Goal: Information Seeking & Learning: Learn about a topic

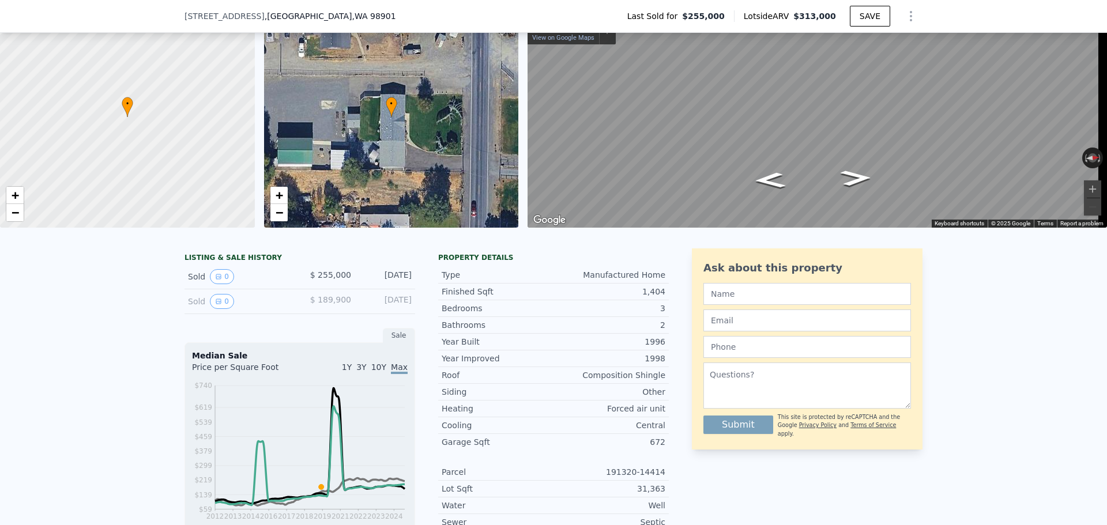
scroll to position [4, 0]
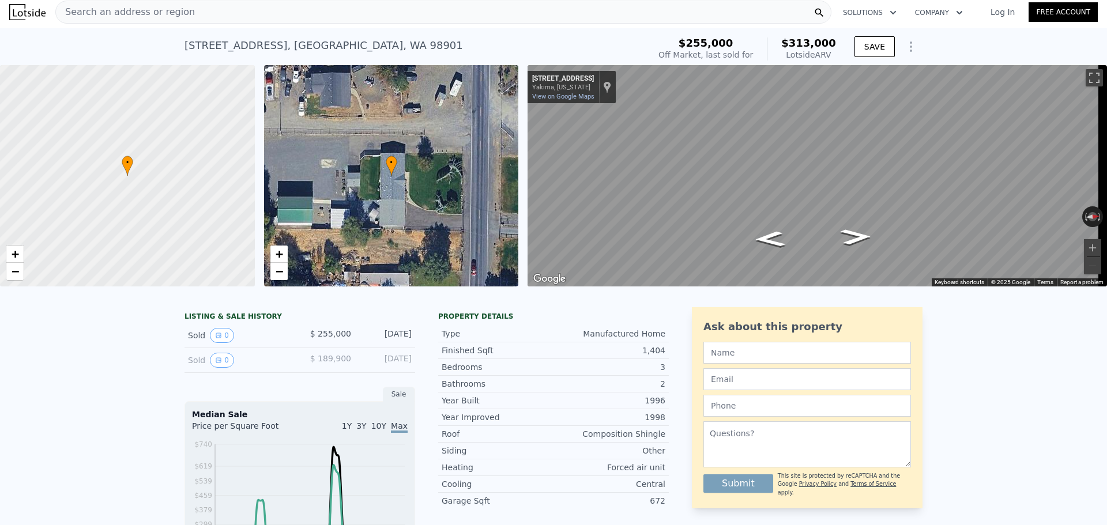
click at [231, 18] on div "Search an address or region" at bounding box center [443, 12] width 776 height 23
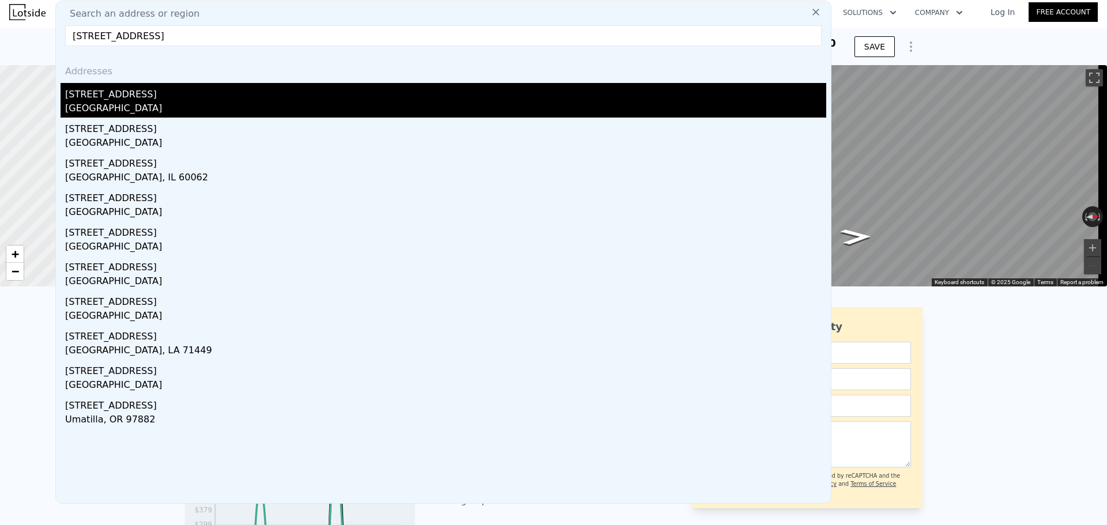
type input "[STREET_ADDRESS]"
click at [214, 105] on div "[GEOGRAPHIC_DATA]" at bounding box center [445, 110] width 761 height 16
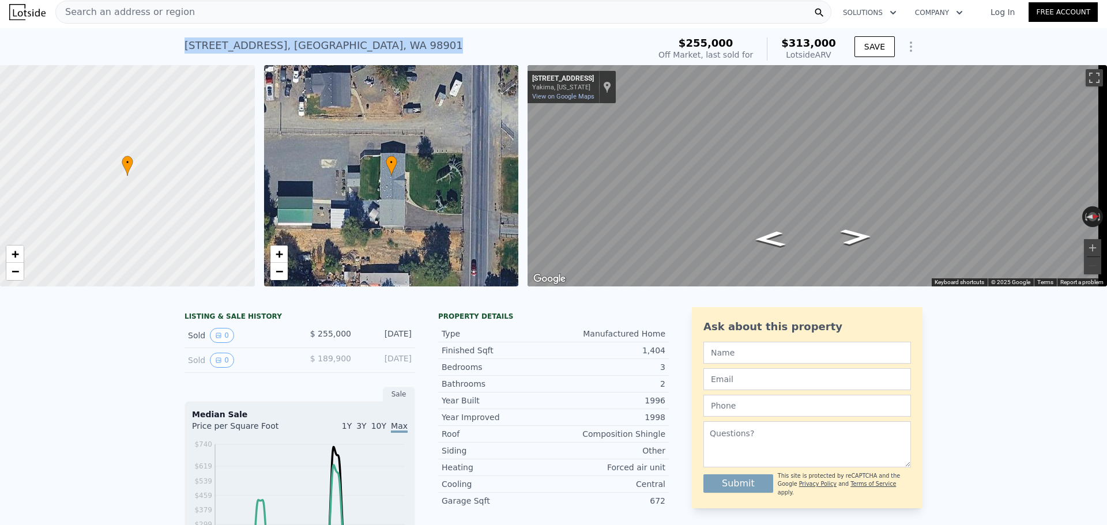
drag, startPoint x: 386, startPoint y: 47, endPoint x: 160, endPoint y: 46, distance: 226.1
click at [161, 46] on div "[STREET_ADDRESS] Sold [DATE] for $255k (~ARV $313k ) $255,000 Off Market, last …" at bounding box center [553, 46] width 1107 height 37
copy div "[STREET_ADDRESS]"
click at [149, 9] on span "Search an address or region" at bounding box center [125, 12] width 139 height 14
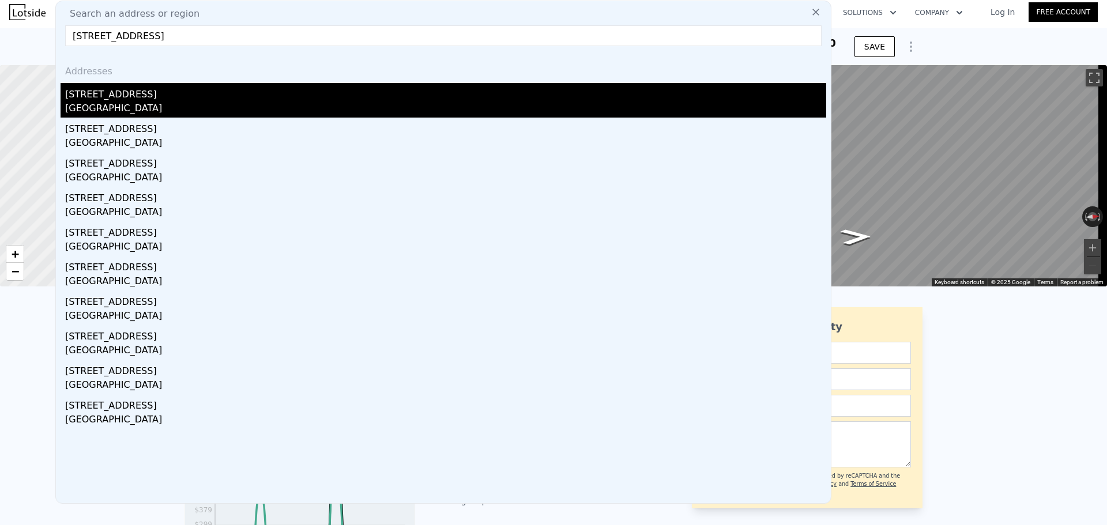
type input "[STREET_ADDRESS]"
click at [201, 95] on div "[STREET_ADDRESS]" at bounding box center [445, 92] width 761 height 18
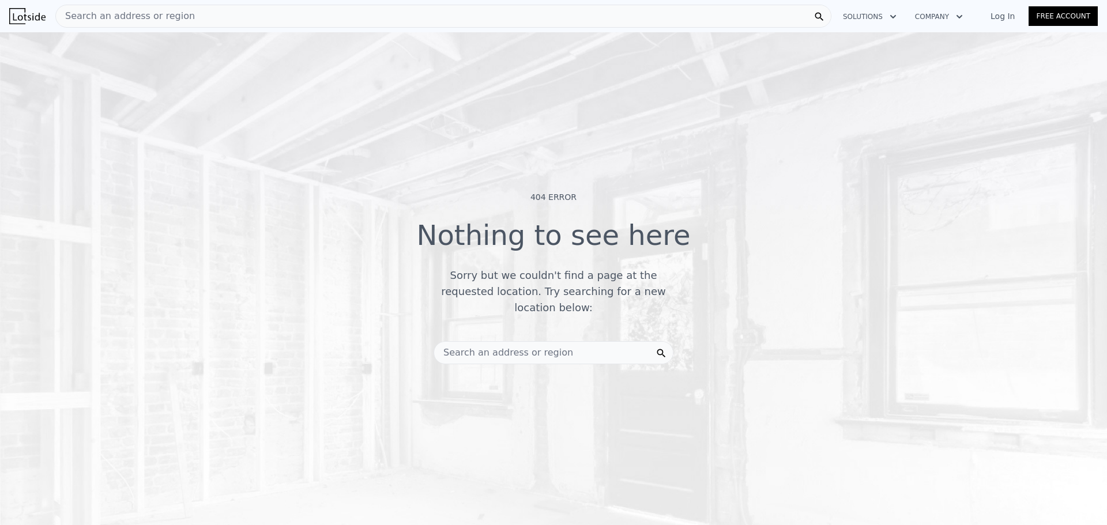
click at [472, 346] on span "Search an address or region" at bounding box center [503, 353] width 139 height 14
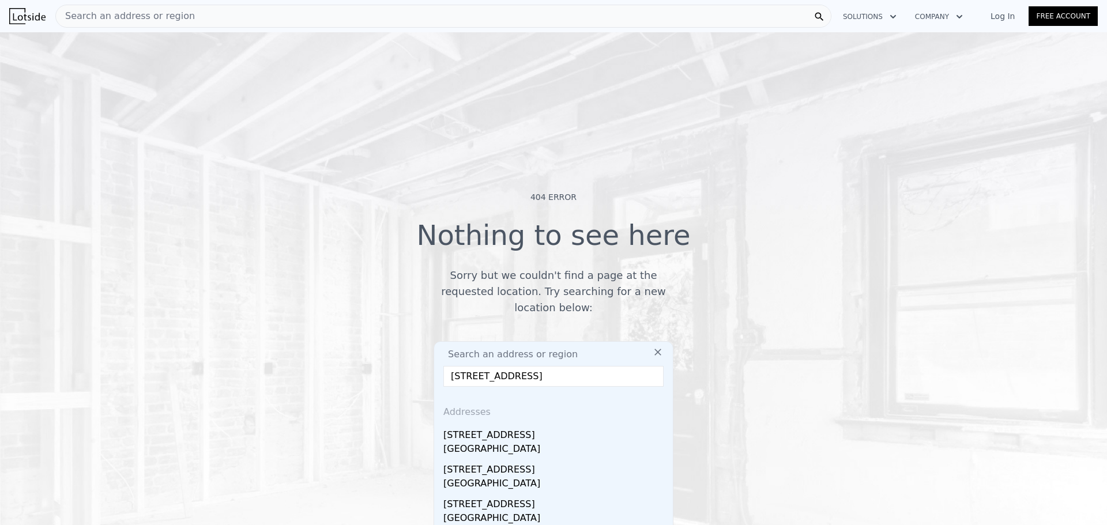
click at [524, 369] on input "[STREET_ADDRESS]" at bounding box center [553, 376] width 220 height 21
click at [510, 369] on input "[STREET_ADDRESS]" at bounding box center [553, 376] width 220 height 21
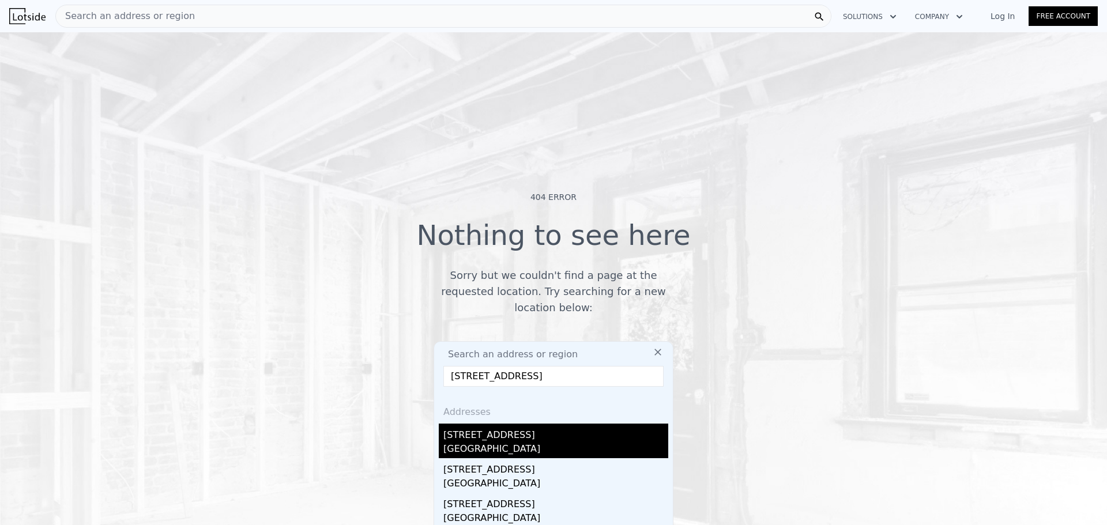
type input "[STREET_ADDRESS]"
click at [506, 442] on div "[GEOGRAPHIC_DATA]" at bounding box center [555, 450] width 225 height 16
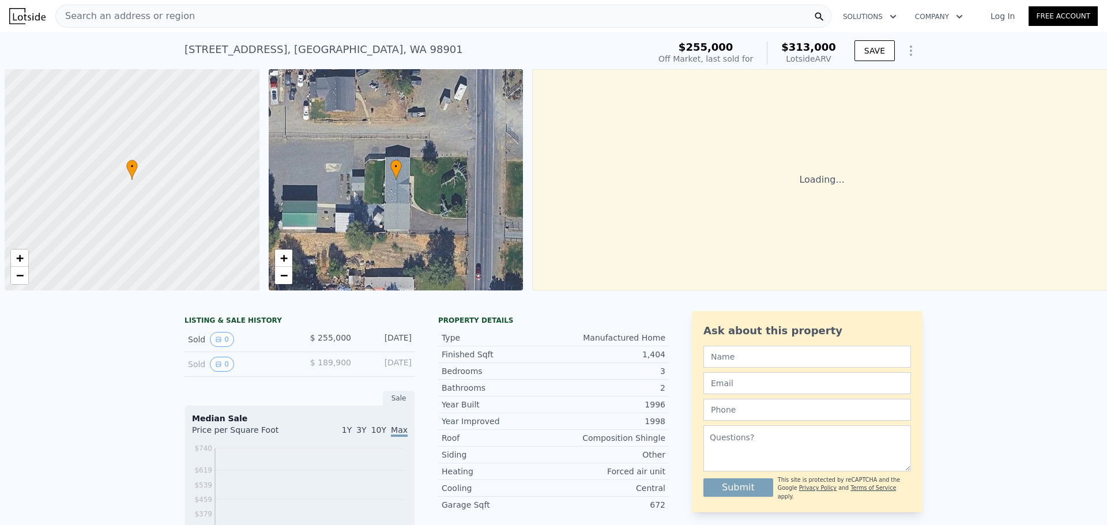
scroll to position [0, 5]
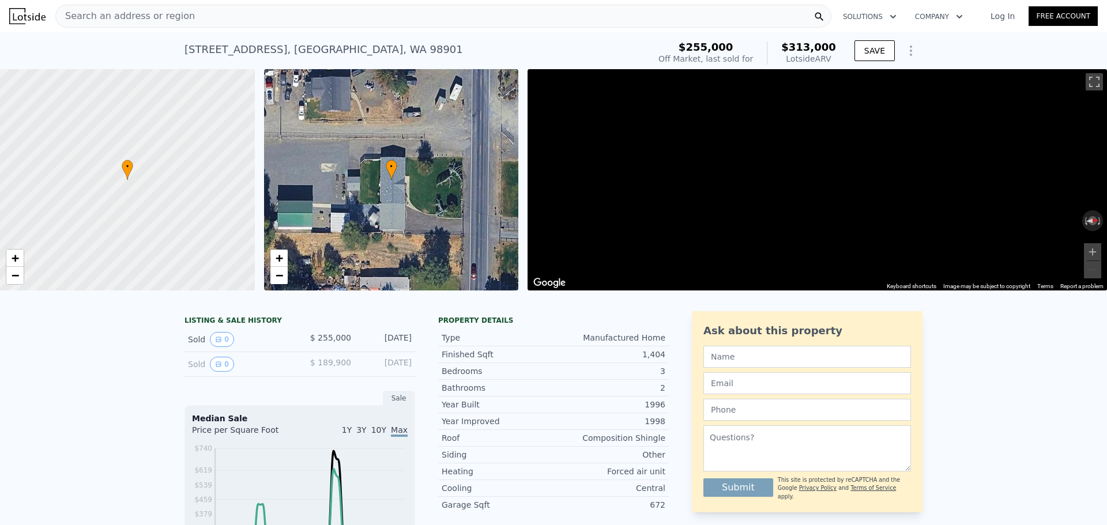
click at [28, 10] on img at bounding box center [27, 16] width 36 height 16
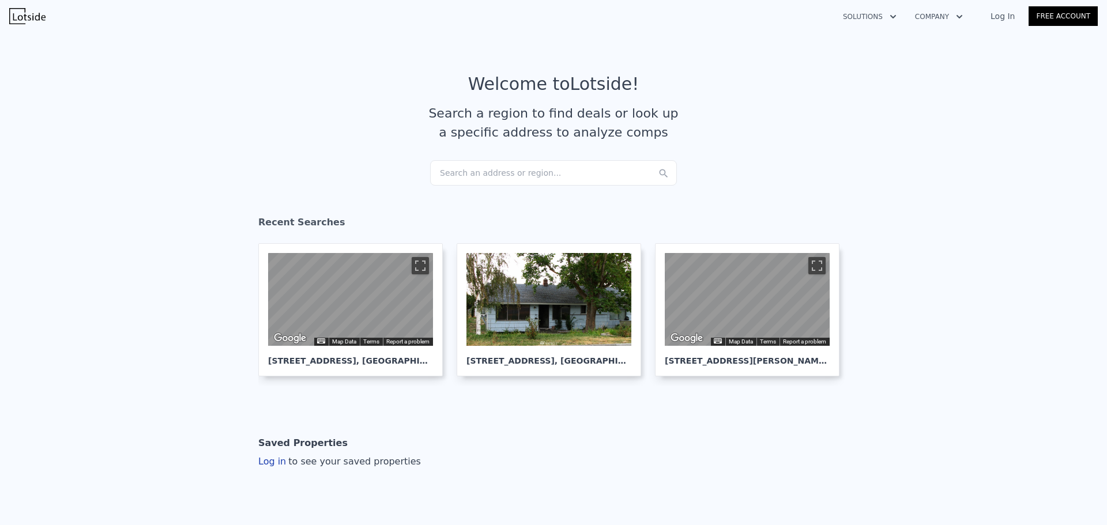
click at [526, 169] on div "Search an address or region..." at bounding box center [553, 172] width 247 height 25
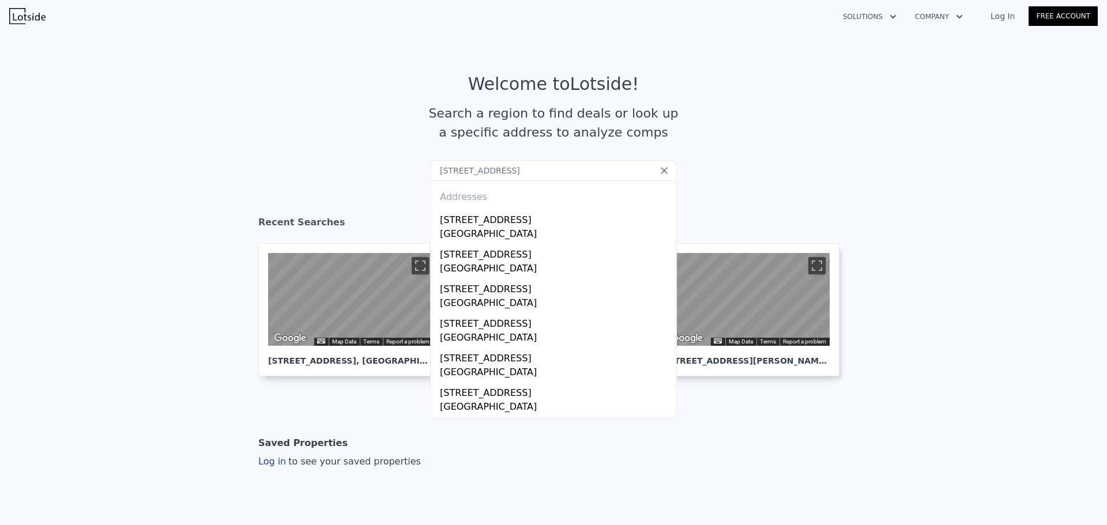
click at [498, 173] on input "[STREET_ADDRESS]" at bounding box center [553, 170] width 247 height 21
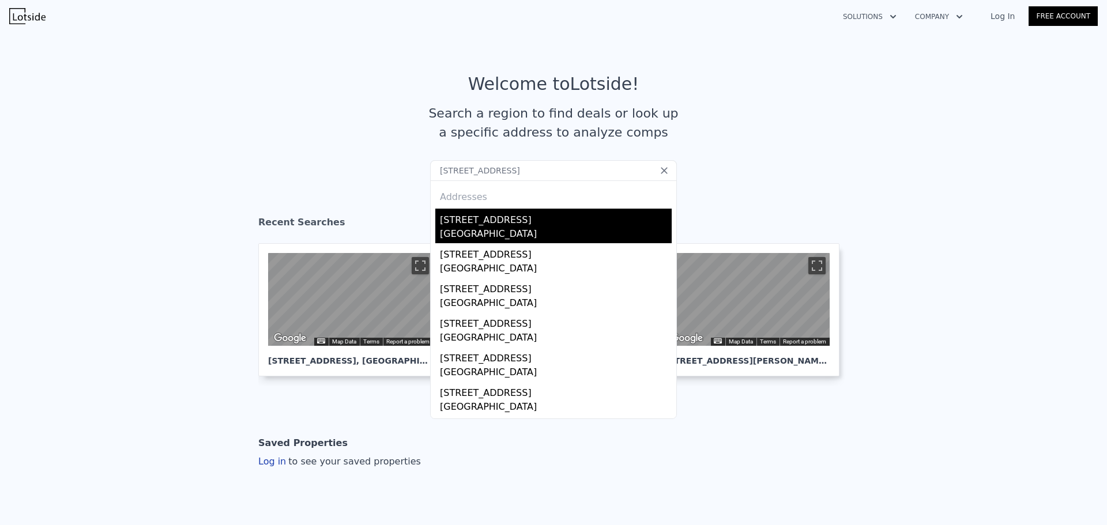
type input "[STREET_ADDRESS]"
click at [552, 232] on div "[GEOGRAPHIC_DATA]" at bounding box center [556, 235] width 232 height 16
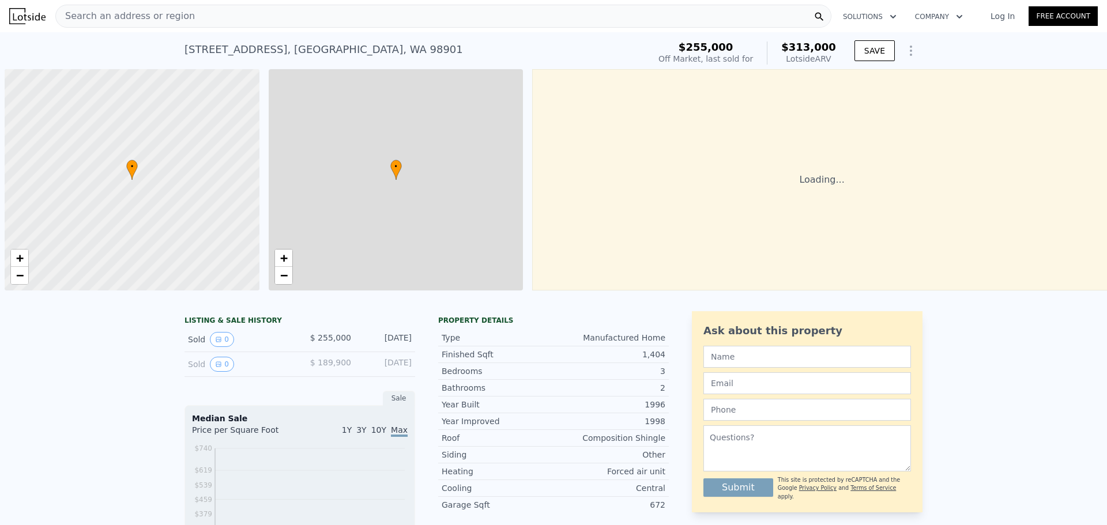
scroll to position [0, 5]
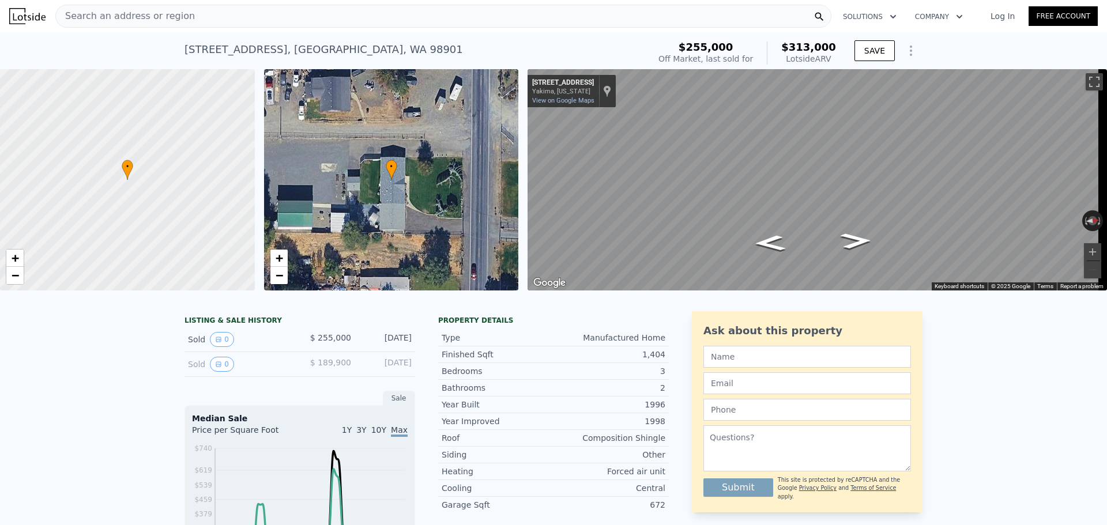
click at [284, 7] on div "Search an address or region" at bounding box center [443, 16] width 776 height 23
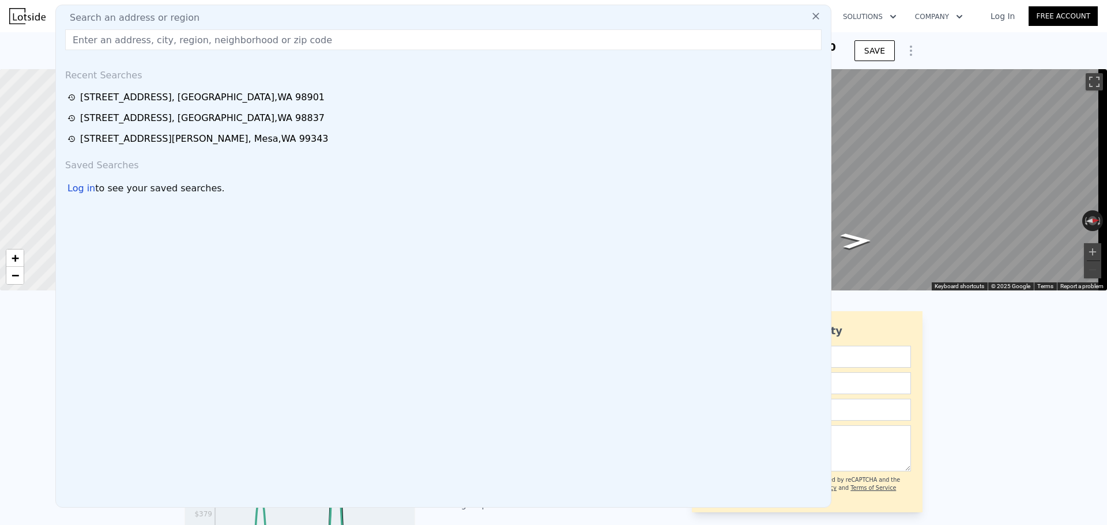
type input "[STREET_ADDRESS]"
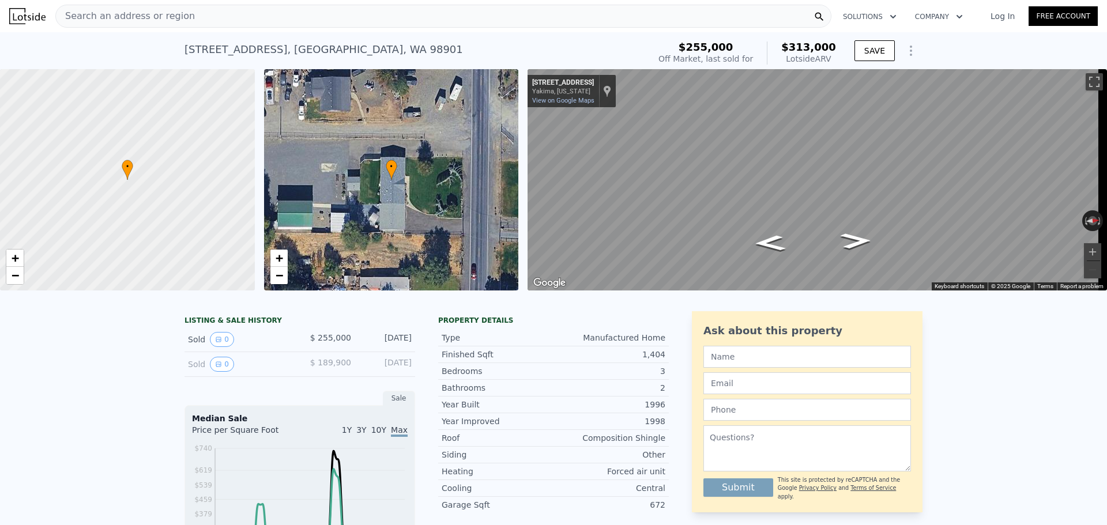
click at [16, 14] on img at bounding box center [27, 16] width 36 height 16
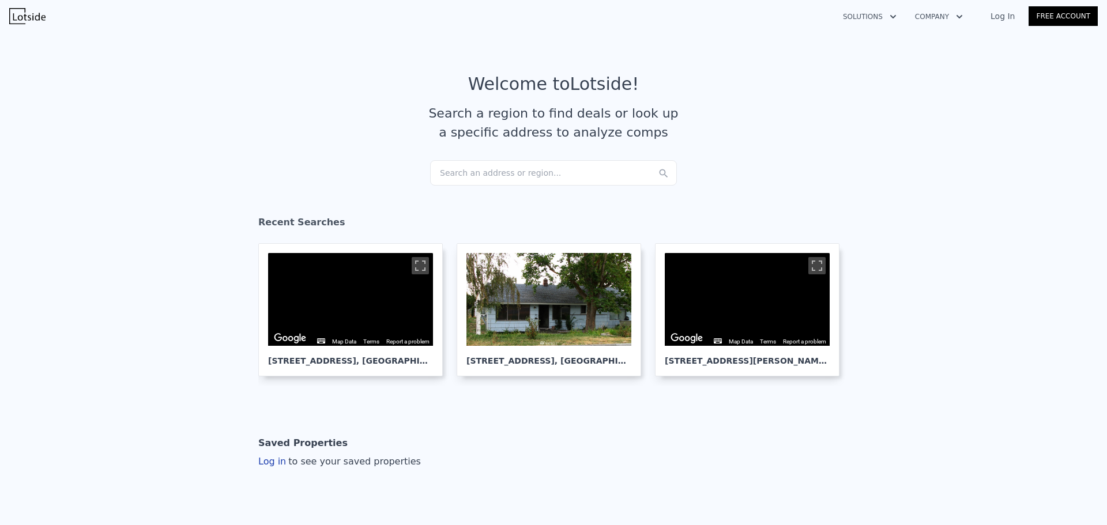
click at [457, 185] on div "Search an address or region..." at bounding box center [553, 172] width 247 height 25
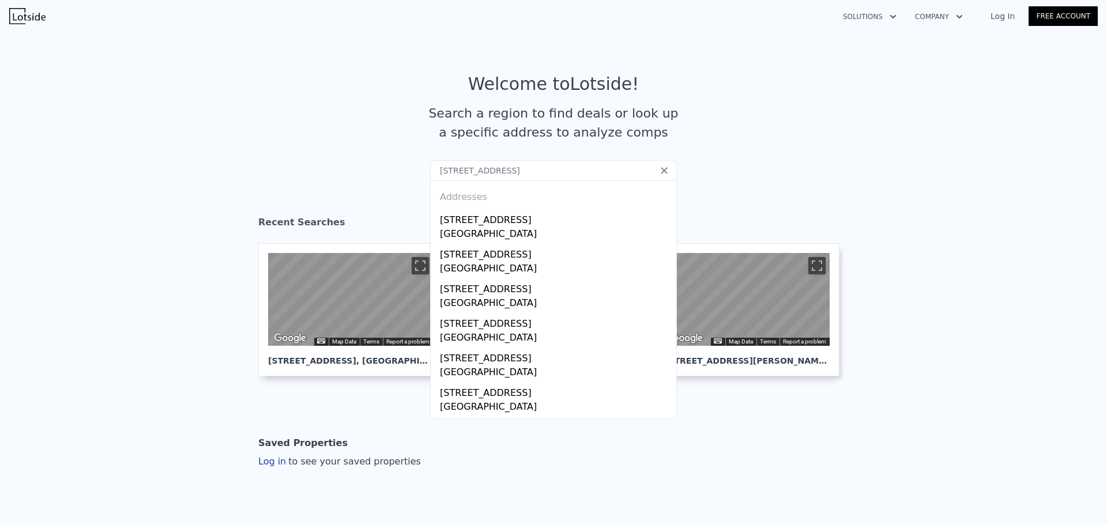
click at [491, 174] on input "[STREET_ADDRESS]" at bounding box center [553, 170] width 247 height 21
drag, startPoint x: 480, startPoint y: 170, endPoint x: 532, endPoint y: 170, distance: 51.9
click at [532, 170] on input "[STREET_ADDRESS]" at bounding box center [553, 170] width 247 height 21
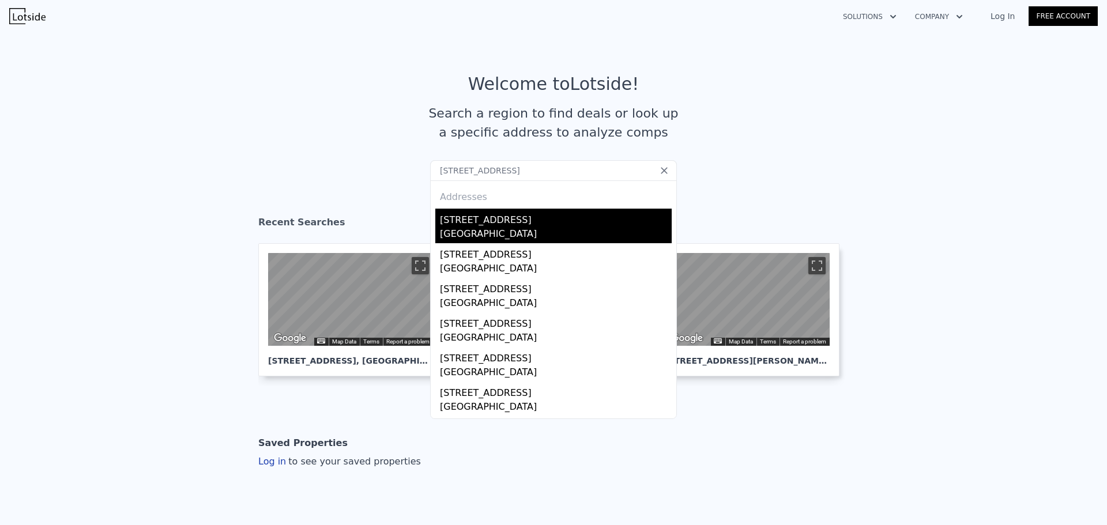
type input "[STREET_ADDRESS]"
click at [528, 230] on div "[GEOGRAPHIC_DATA]" at bounding box center [556, 235] width 232 height 16
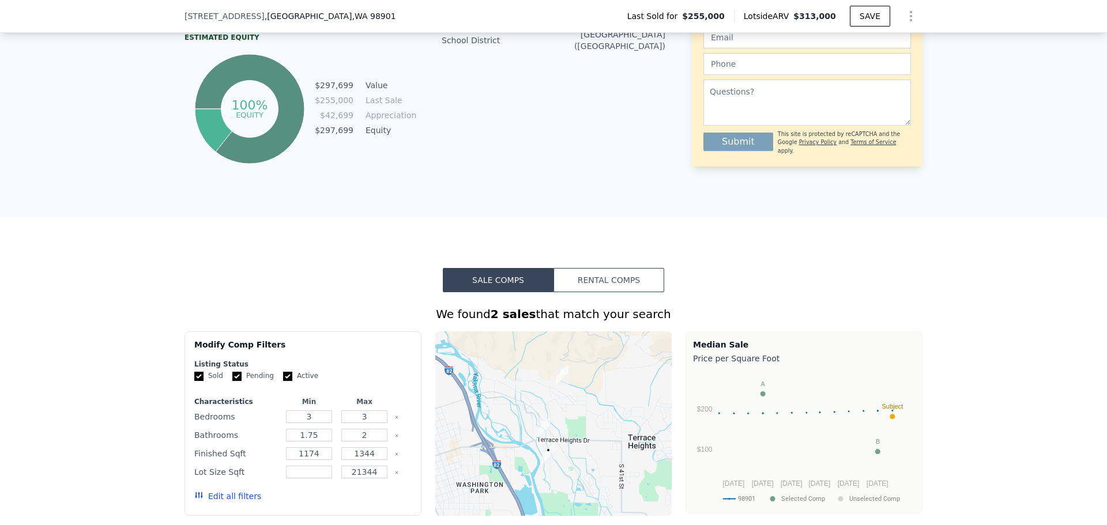
scroll to position [861, 0]
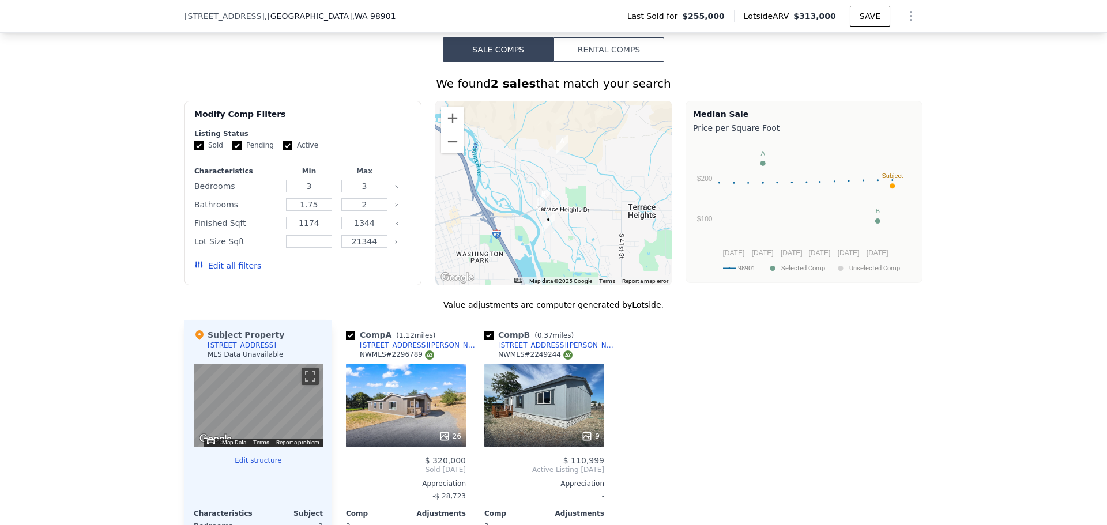
click at [593, 62] on button "Rental Comps" at bounding box center [609, 49] width 111 height 24
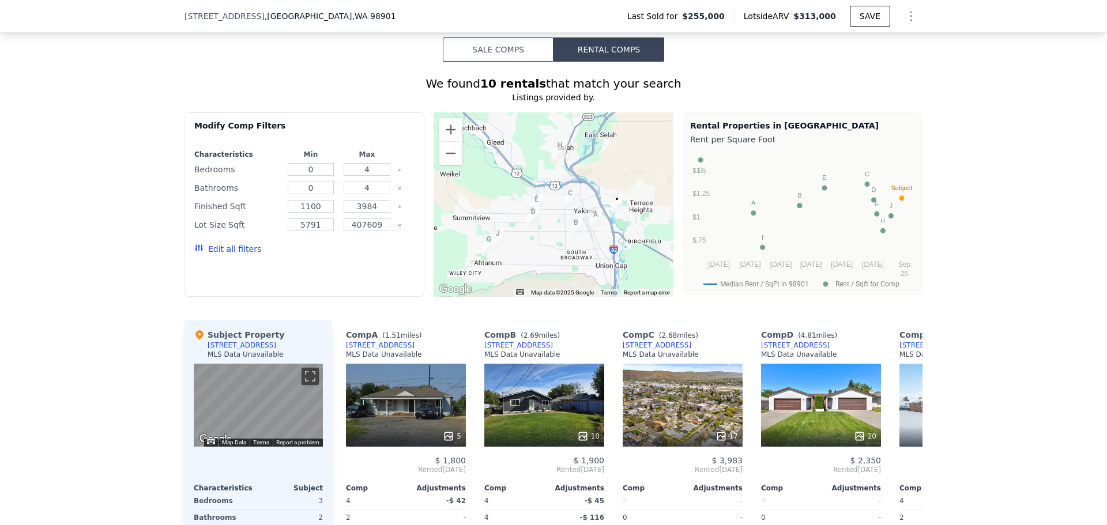
click at [230, 255] on button "Edit all filters" at bounding box center [227, 249] width 67 height 12
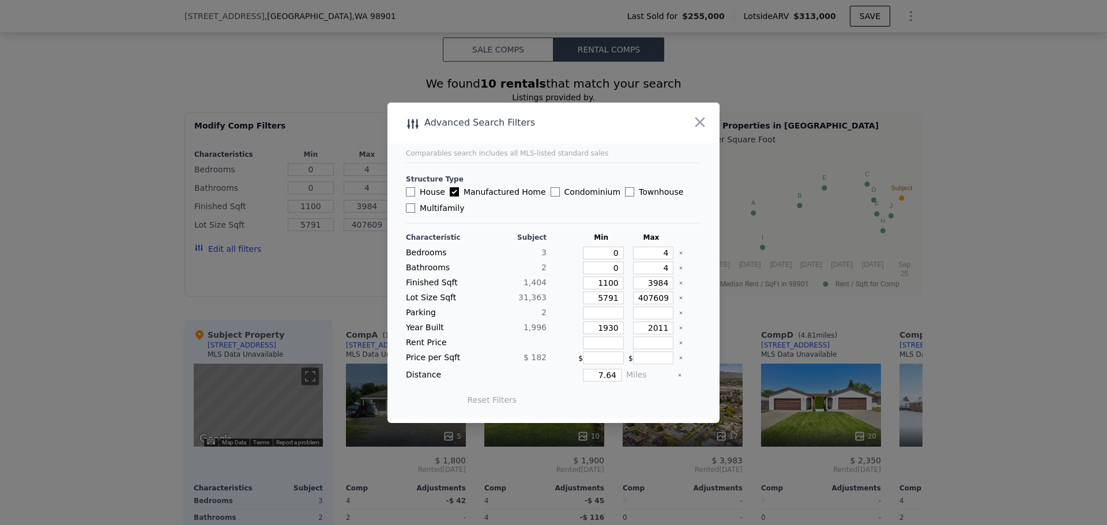
drag, startPoint x: 411, startPoint y: 190, endPoint x: 426, endPoint y: 191, distance: 15.1
click at [411, 189] on input "House" at bounding box center [410, 191] width 9 height 9
checkbox input "true"
click at [453, 192] on input "Manufactured Home" at bounding box center [454, 191] width 9 height 9
checkbox input "false"
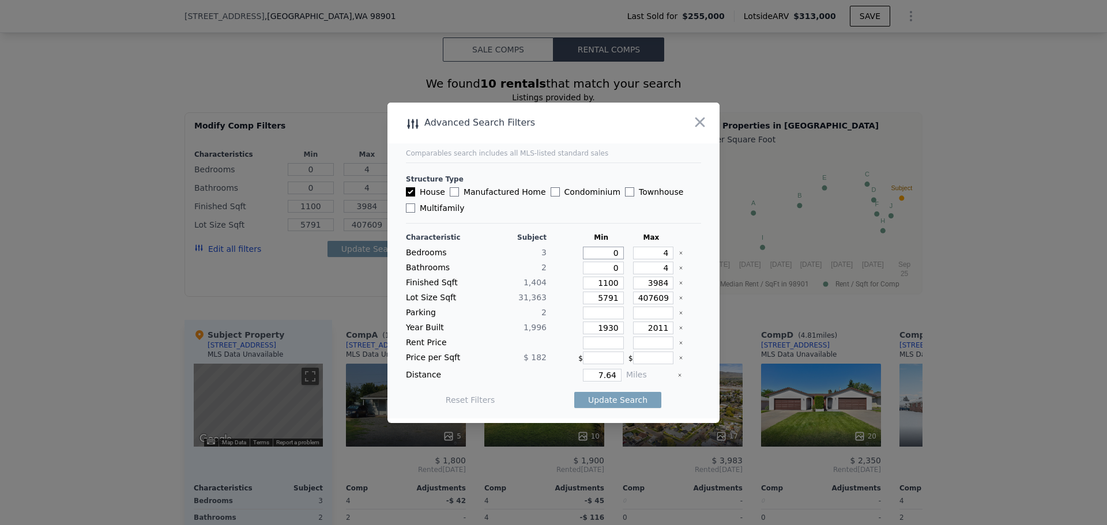
drag, startPoint x: 608, startPoint y: 255, endPoint x: 656, endPoint y: 258, distance: 48.0
click at [649, 258] on div "Bedrooms 3 0 4" at bounding box center [553, 253] width 295 height 13
drag, startPoint x: 653, startPoint y: 255, endPoint x: 660, endPoint y: 255, distance: 6.9
click at [660, 255] on input "4" at bounding box center [653, 253] width 41 height 13
type input "2"
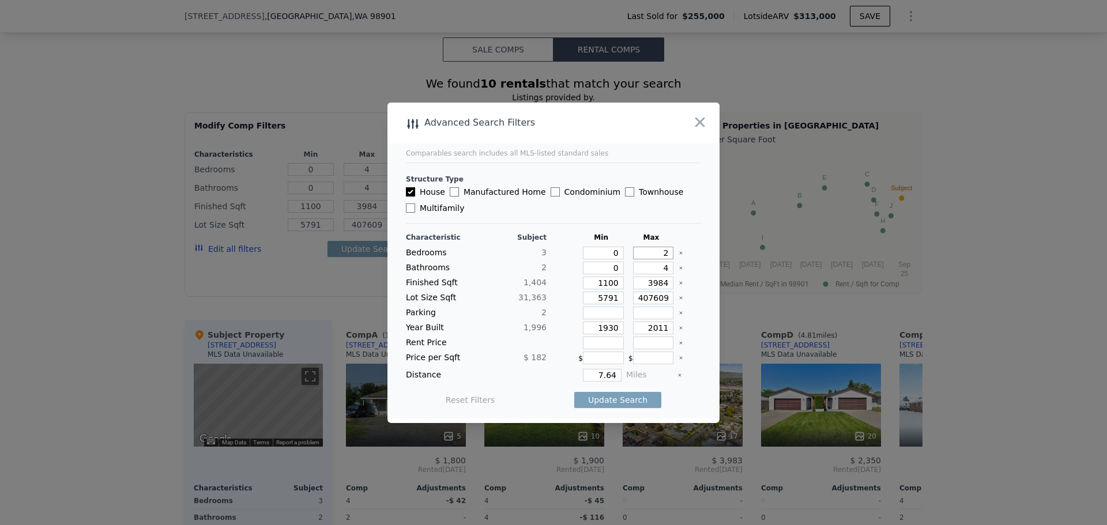
type input "2"
drag, startPoint x: 604, startPoint y: 270, endPoint x: 641, endPoint y: 266, distance: 37.6
click at [631, 268] on div "Bathrooms 2 0 4" at bounding box center [553, 268] width 295 height 13
drag, startPoint x: 656, startPoint y: 266, endPoint x: 683, endPoint y: 266, distance: 27.1
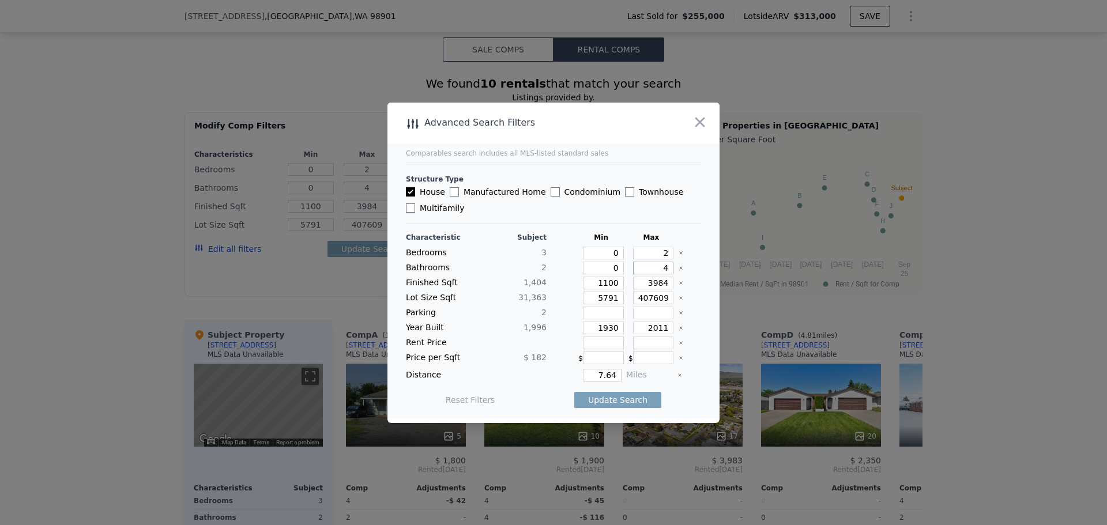
click at [682, 266] on div "Bathrooms 2 0 4" at bounding box center [553, 268] width 295 height 13
type input "2"
drag, startPoint x: 595, startPoint y: 284, endPoint x: 656, endPoint y: 281, distance: 61.2
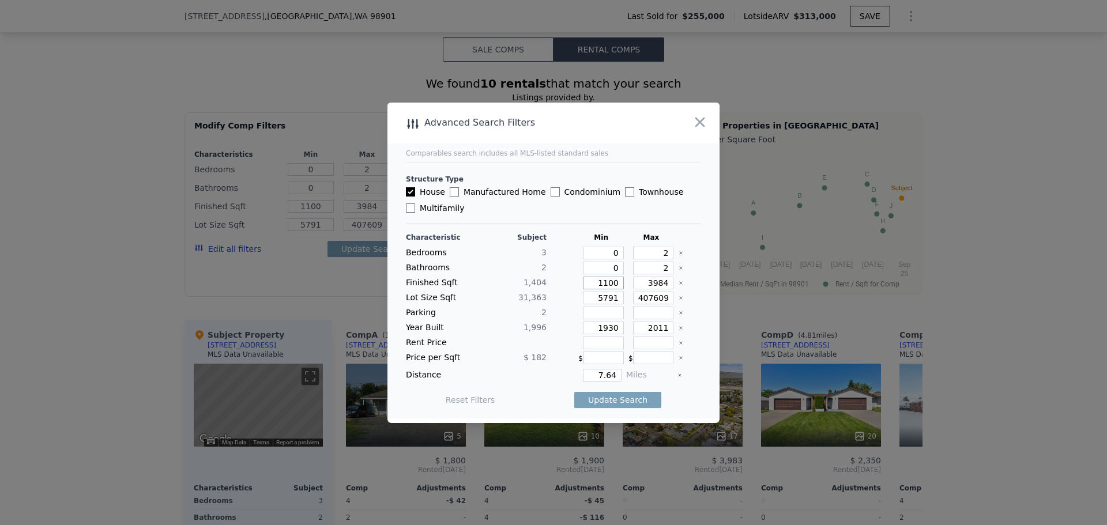
click at [644, 281] on div "Finished Sqft 1,404 1100 3984" at bounding box center [553, 283] width 295 height 13
type input "5"
type input "50"
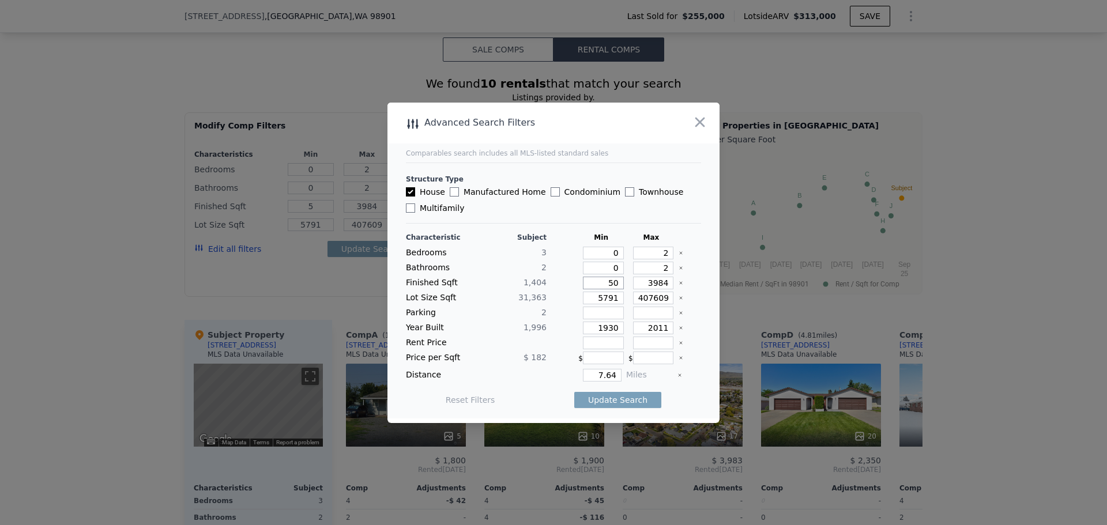
type input "500"
drag, startPoint x: 636, startPoint y: 280, endPoint x: 672, endPoint y: 281, distance: 36.9
click at [672, 281] on div "Finished Sqft 1,[PHONE_NUMBER]" at bounding box center [553, 283] width 295 height 13
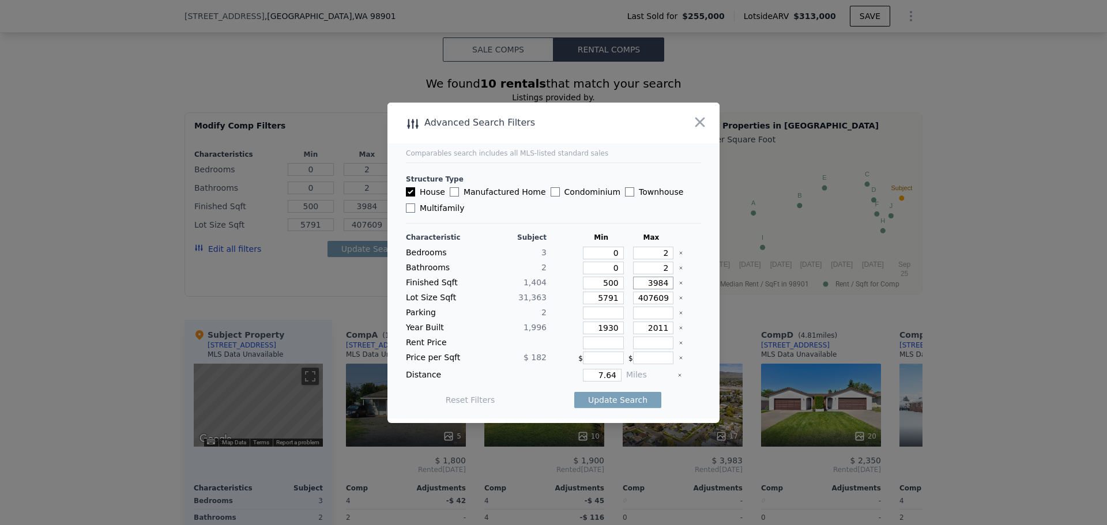
type input "1"
type input "10"
type input "100"
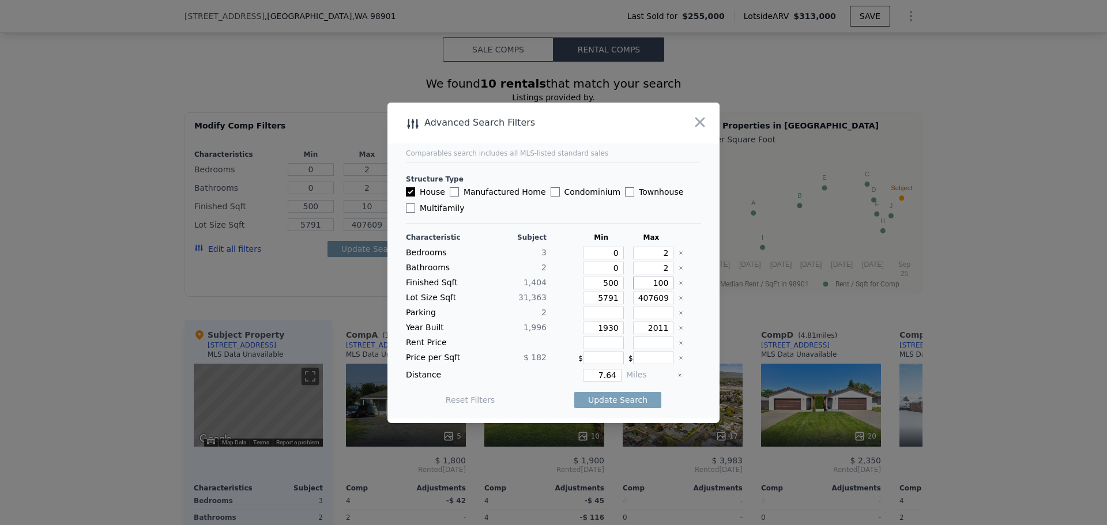
type input "100"
type input "1000"
click at [679, 299] on icon "Clear" at bounding box center [681, 298] width 5 height 5
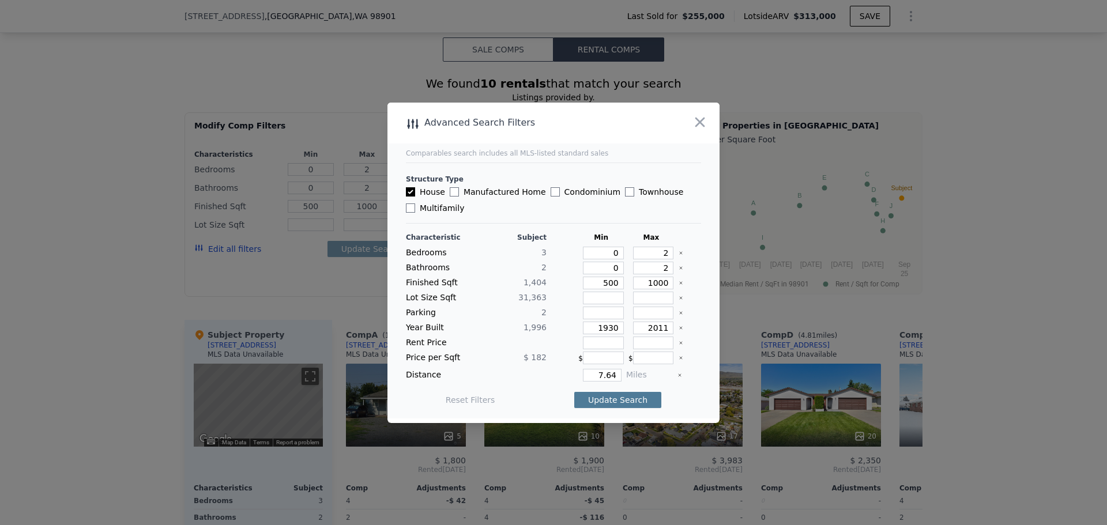
click at [607, 401] on button "Update Search" at bounding box center [617, 400] width 87 height 16
click at [679, 281] on icon "Clear" at bounding box center [681, 283] width 5 height 5
click at [631, 401] on button "Update Search" at bounding box center [617, 400] width 87 height 16
click at [603, 285] on input "number" at bounding box center [603, 283] width 41 height 13
type input "1"
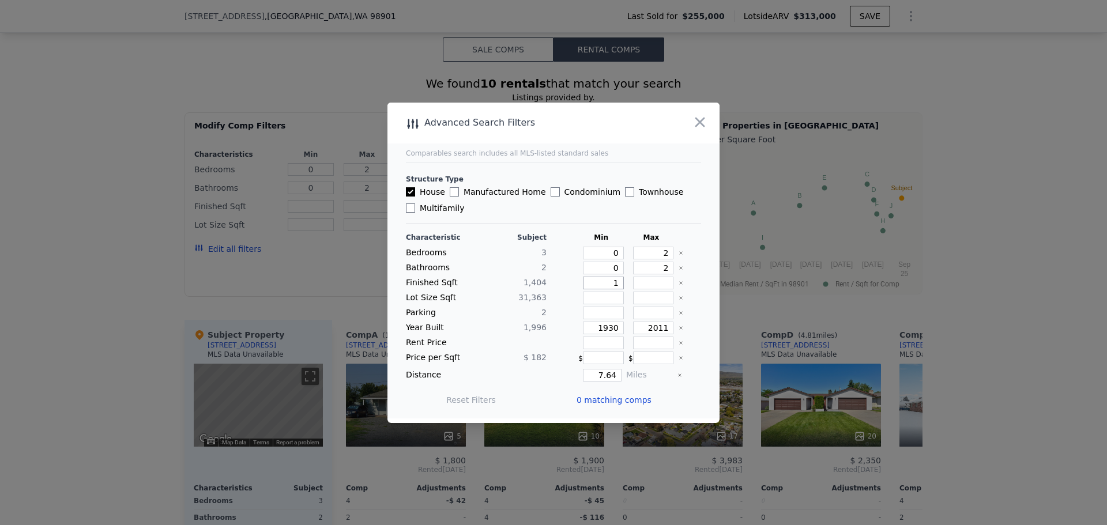
type input "1"
type input "1000"
type input "1"
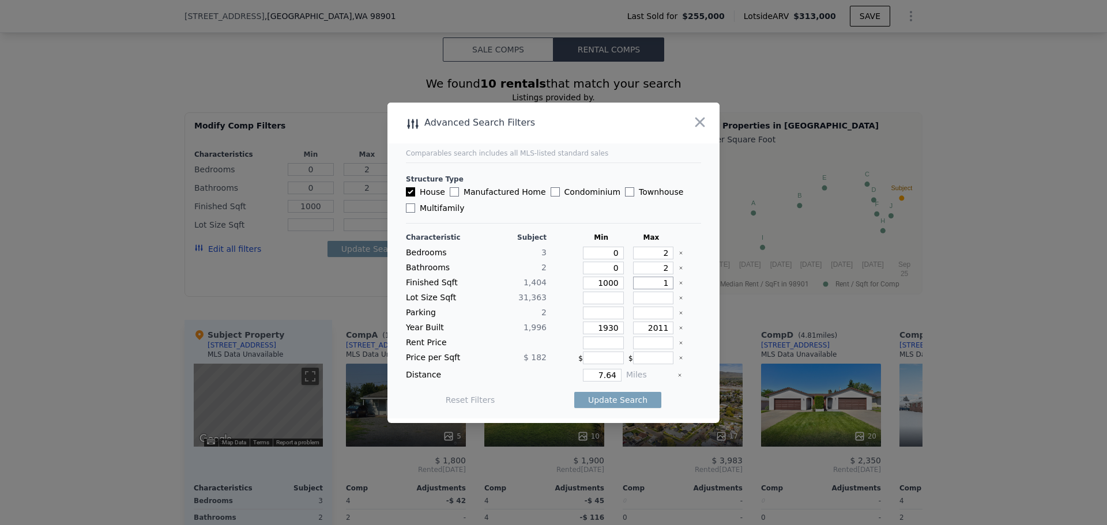
type input "1"
type input "150"
type input "1500"
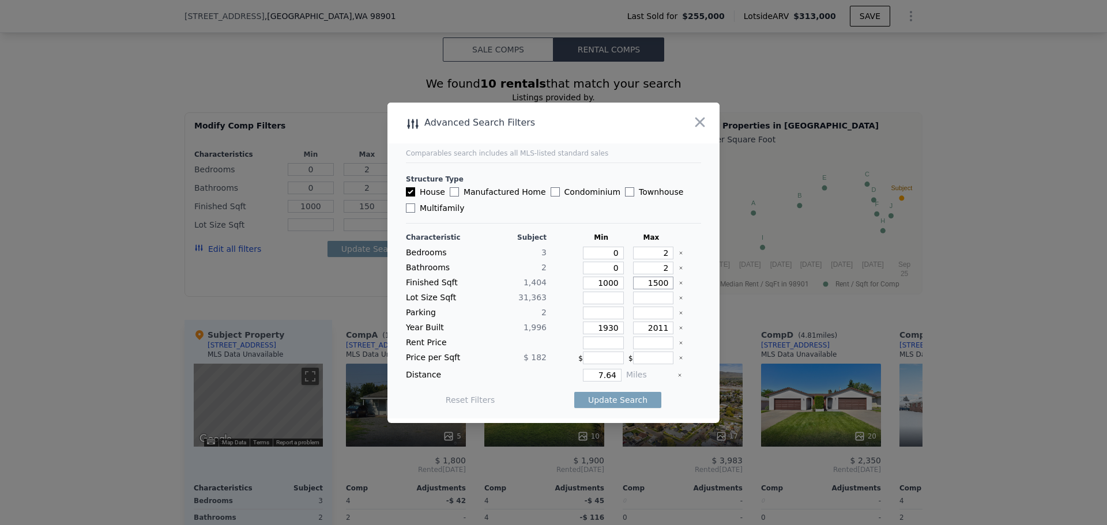
type input "1500"
click at [625, 400] on button "Update Search" at bounding box center [617, 400] width 87 height 16
click at [708, 127] on button "button" at bounding box center [700, 122] width 21 height 21
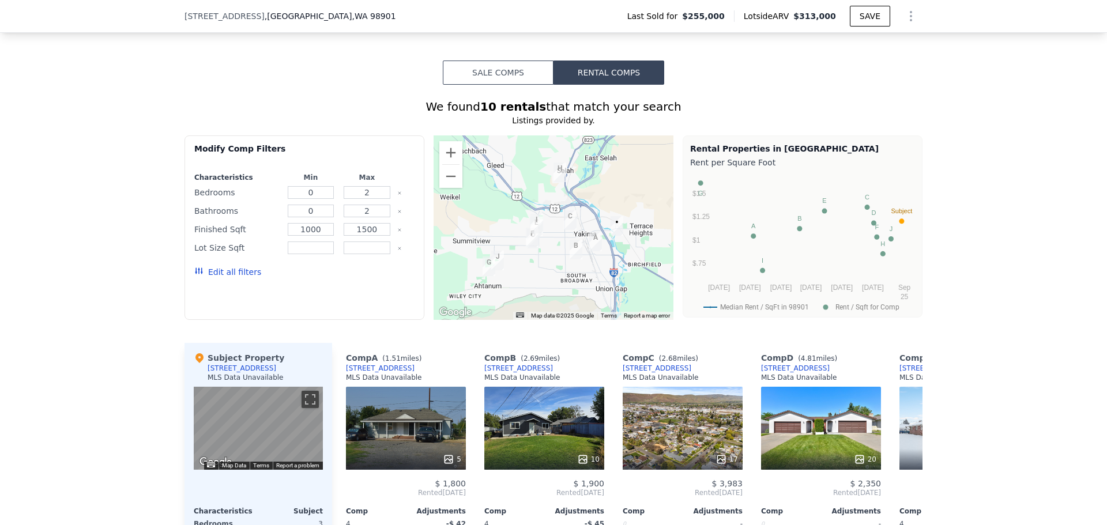
scroll to position [803, 0]
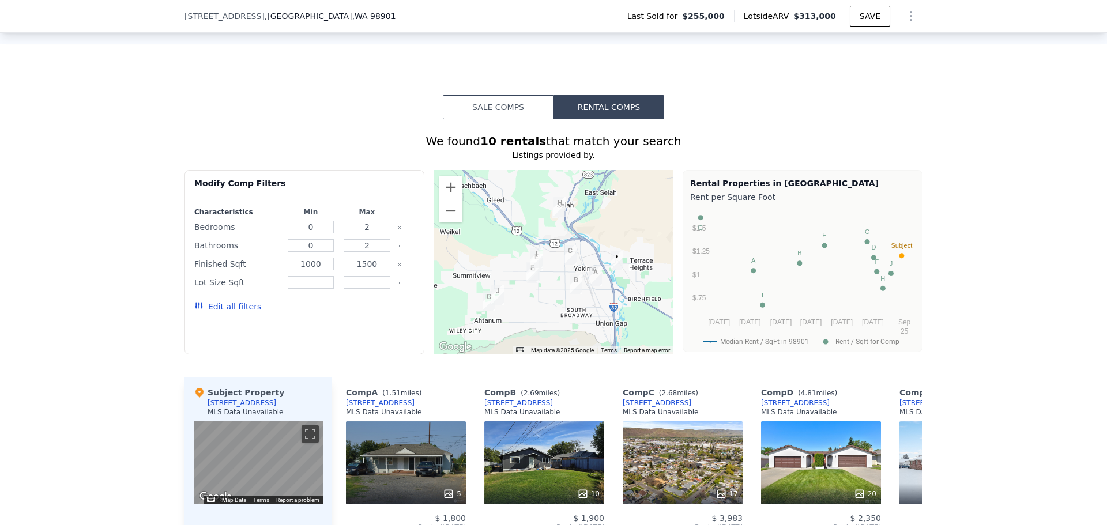
click at [228, 313] on button "Edit all filters" at bounding box center [227, 307] width 67 height 12
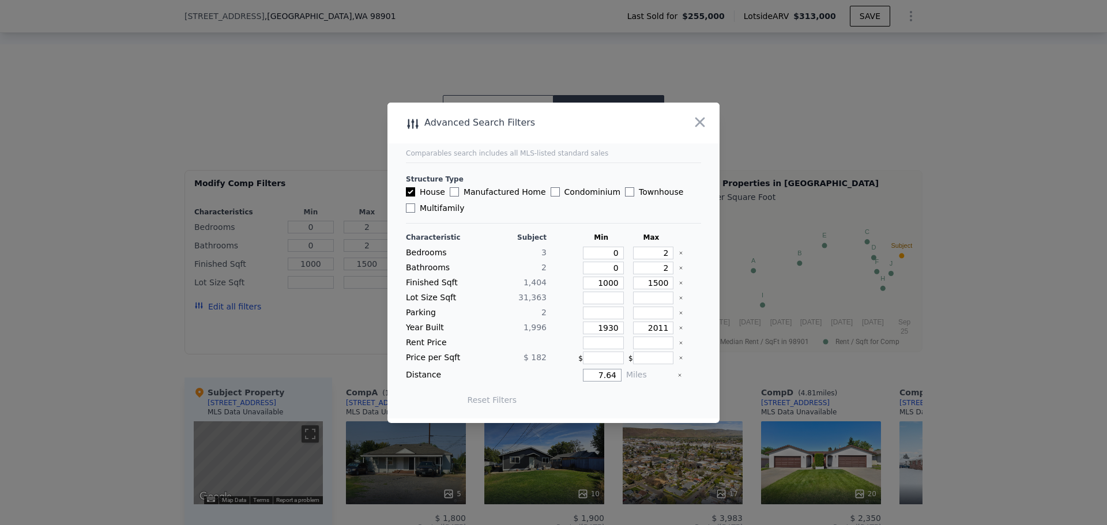
drag, startPoint x: 596, startPoint y: 381, endPoint x: 626, endPoint y: 379, distance: 30.0
click at [626, 379] on div "Distance 7.64 Miles" at bounding box center [553, 375] width 295 height 13
type input "1"
type input "10"
type input "100"
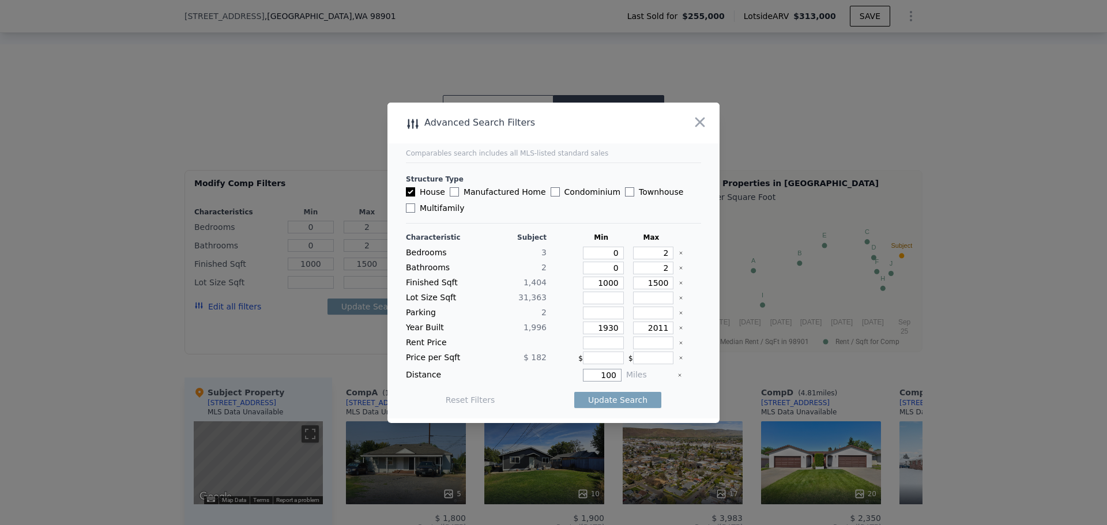
type input "1000"
type input "10000"
type input "1"
type input "10"
type input "010"
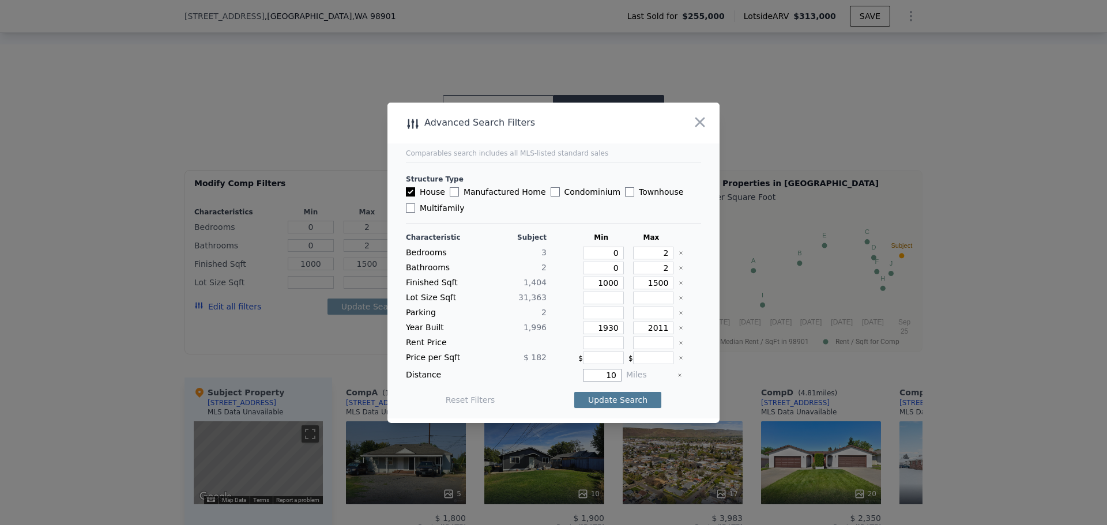
type input "10"
click at [621, 397] on button "Update Search" at bounding box center [617, 400] width 87 height 16
click at [702, 126] on icon "button" at bounding box center [700, 122] width 16 height 16
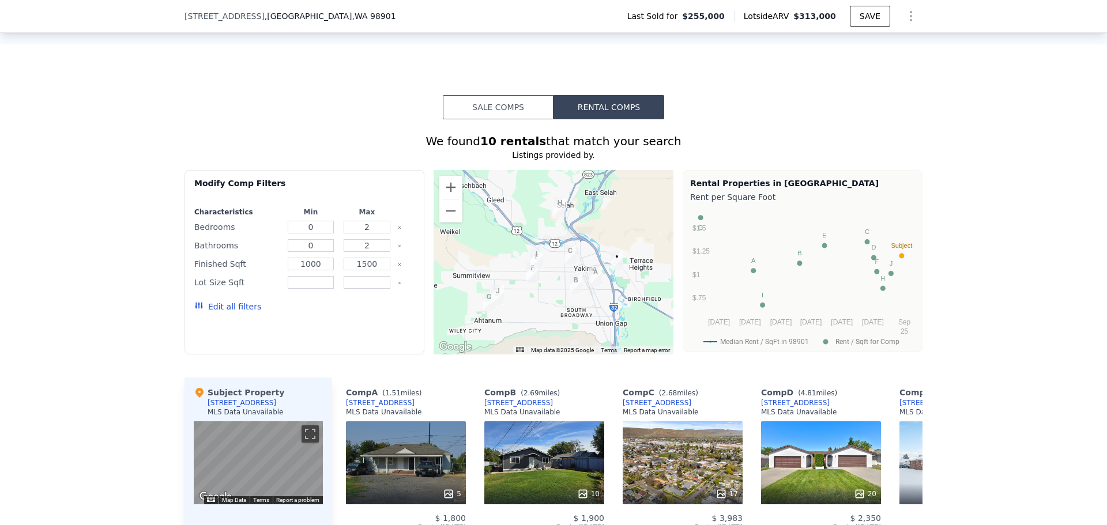
drag, startPoint x: 480, startPoint y: 129, endPoint x: 485, endPoint y: 125, distance: 6.6
click at [479, 128] on div "We found 10 rentals that match your search Listings provided by . Filters Map P…" at bounding box center [554, 409] width 738 height 581
click at [494, 119] on button "Sale Comps" at bounding box center [498, 107] width 111 height 24
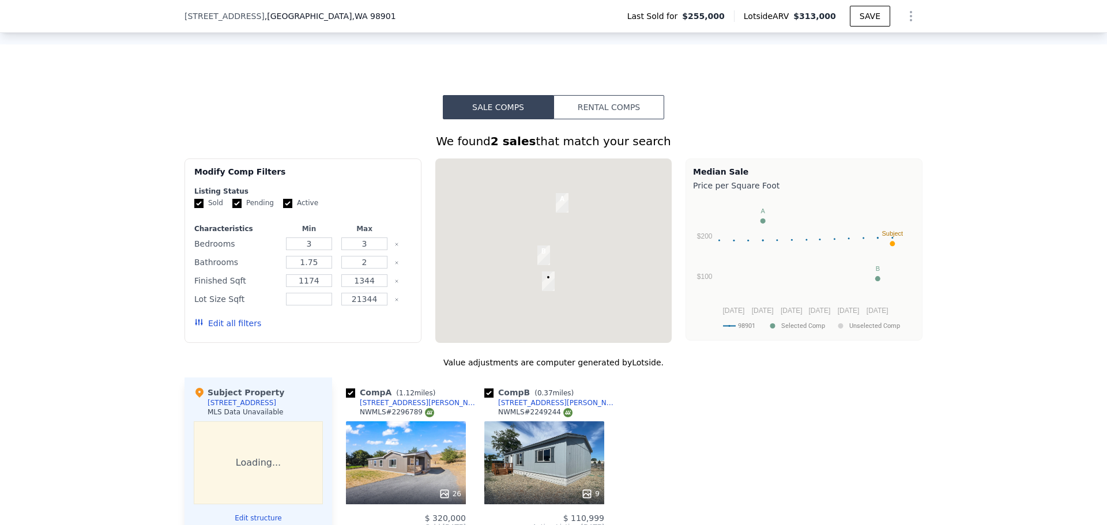
click at [595, 119] on button "Rental Comps" at bounding box center [609, 107] width 111 height 24
